Goal: Transaction & Acquisition: Purchase product/service

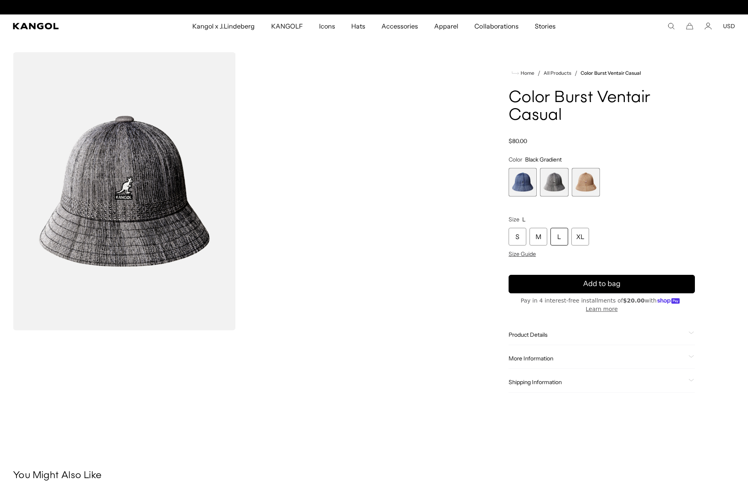
click at [591, 182] on div "Close dialog Enter your email to unlock 15% OFF your first order *Excludes sele…" at bounding box center [374, 246] width 748 height 493
click at [590, 182] on span "3 of 3" at bounding box center [585, 182] width 29 height 29
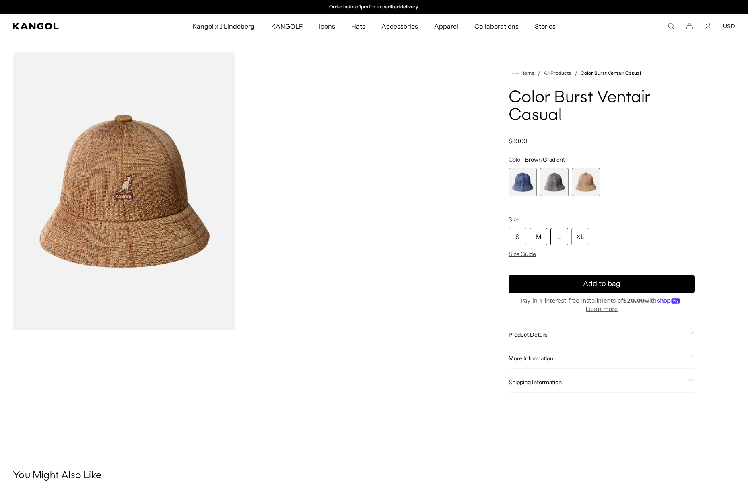
click at [535, 238] on div "M" at bounding box center [538, 237] width 18 height 18
click at [175, 228] on img "Gallery Viewer" at bounding box center [124, 191] width 223 height 278
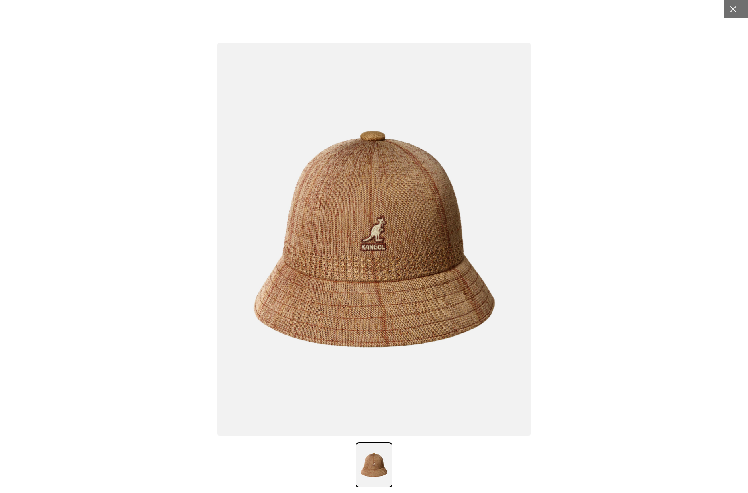
click at [736, 9] on icon at bounding box center [733, 9] width 8 height 8
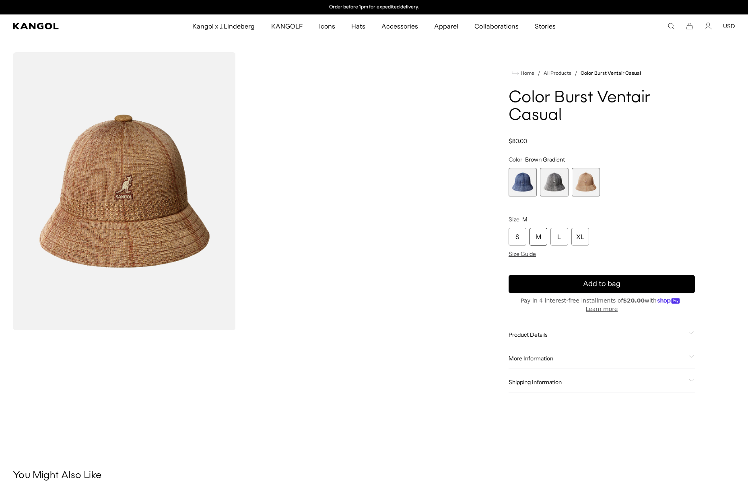
click at [557, 183] on span "2 of 3" at bounding box center [554, 182] width 29 height 29
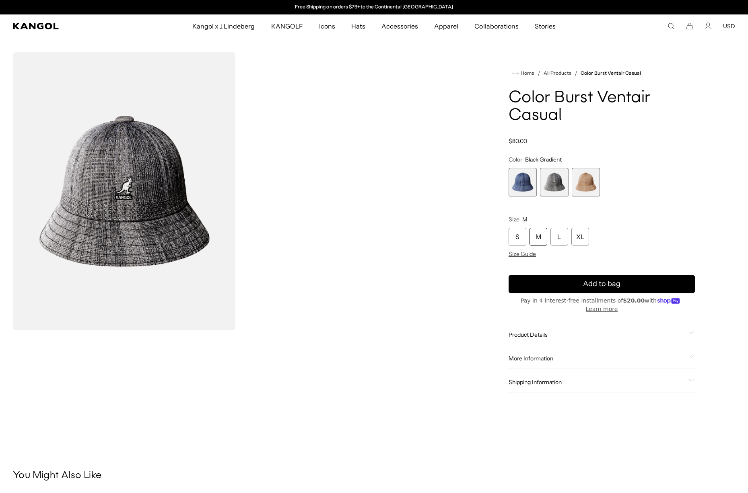
click at [105, 208] on img "Gallery Viewer" at bounding box center [124, 191] width 223 height 278
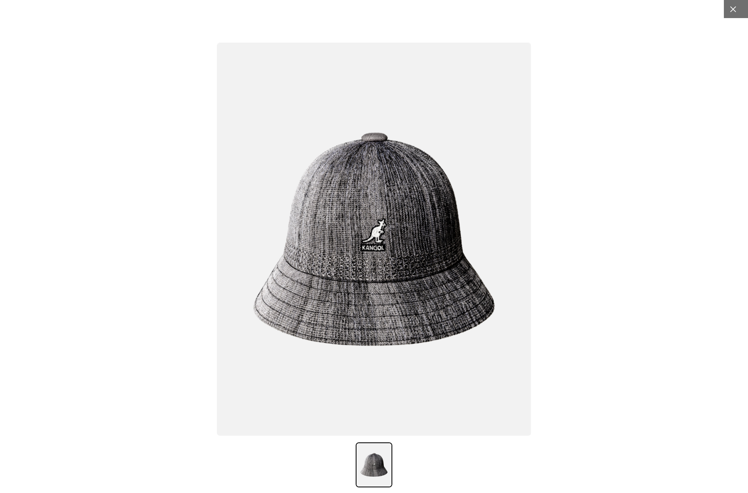
click at [729, 8] on icon at bounding box center [733, 9] width 8 height 8
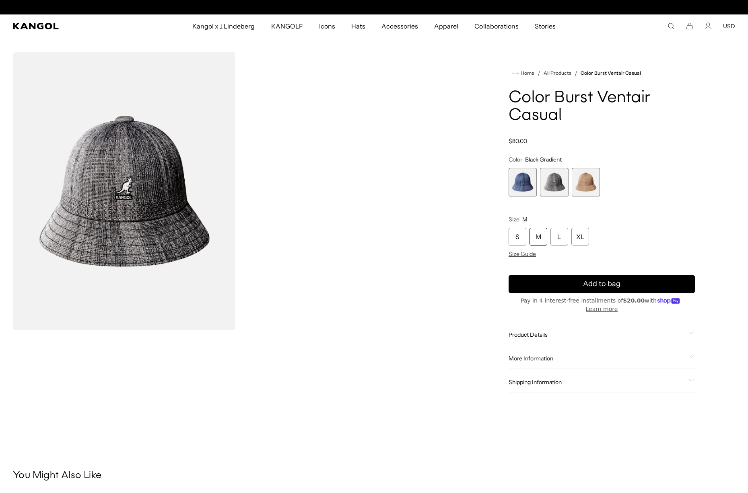
scroll to position [0, 166]
click at [514, 183] on span "1 of 3" at bounding box center [522, 182] width 29 height 29
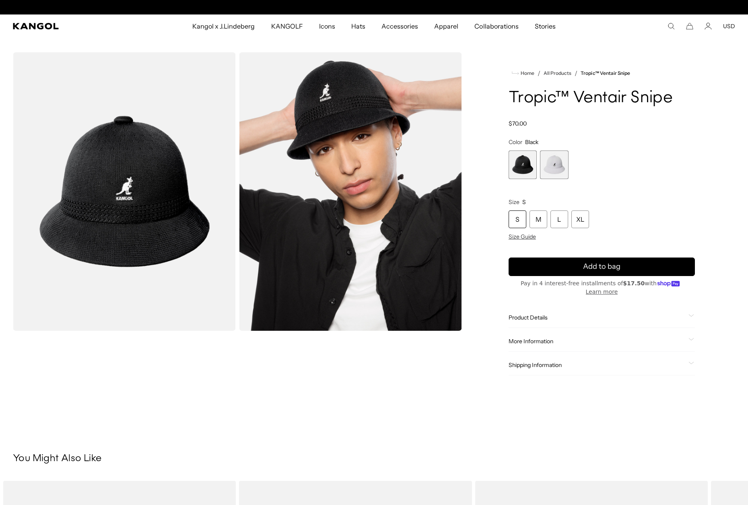
scroll to position [0, 166]
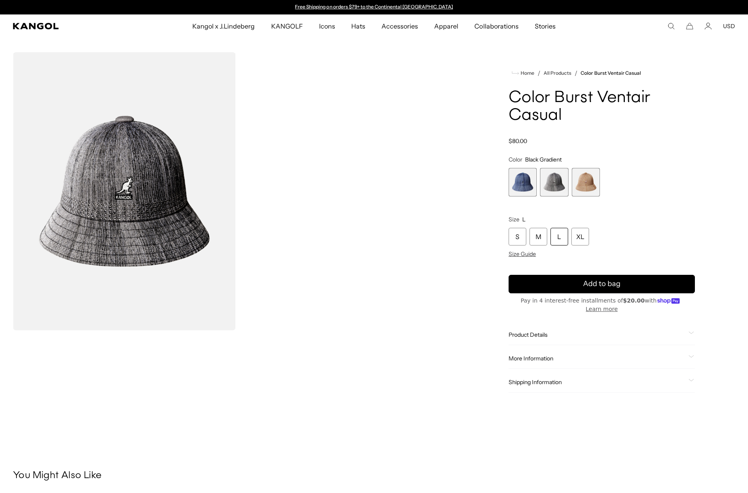
click at [134, 179] on img "Gallery Viewer" at bounding box center [124, 191] width 223 height 278
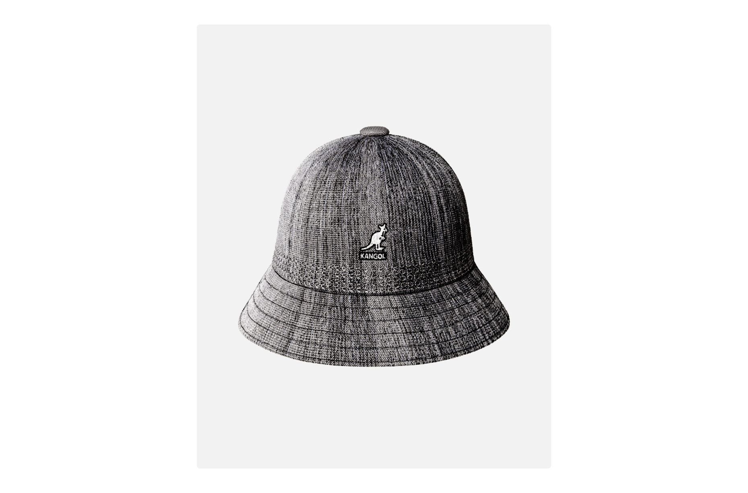
scroll to position [0, 166]
